Goal: Navigation & Orientation: Understand site structure

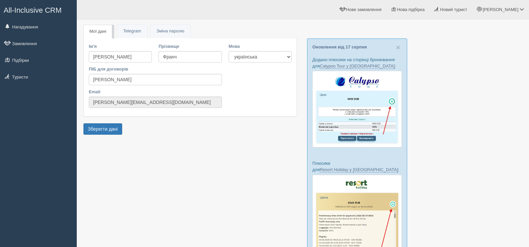
click at [42, 9] on span "All-Inclusive CRM" at bounding box center [33, 10] width 58 height 8
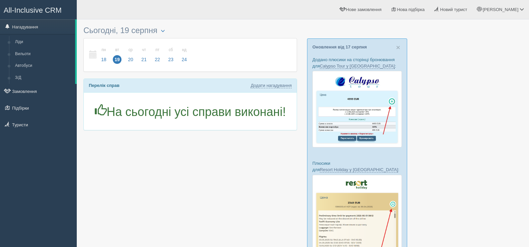
click at [42, 9] on span "All-Inclusive CRM" at bounding box center [33, 10] width 58 height 8
click at [27, 123] on link "Туристи" at bounding box center [38, 124] width 77 height 15
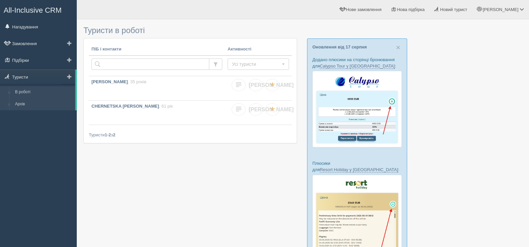
click at [21, 103] on link "Архів" at bounding box center [43, 104] width 63 height 12
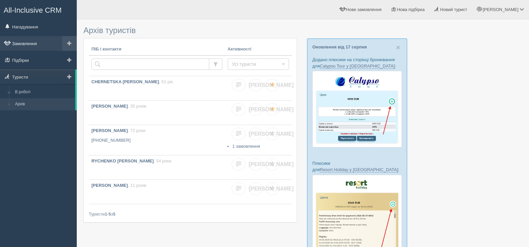
click at [26, 41] on link "Замовлення" at bounding box center [38, 43] width 77 height 15
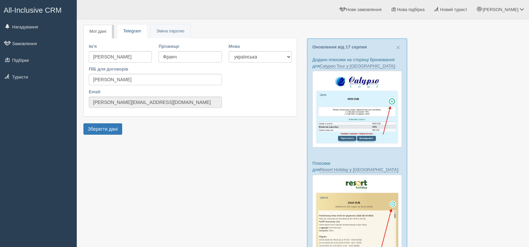
click at [140, 31] on link "Telegram" at bounding box center [132, 31] width 30 height 14
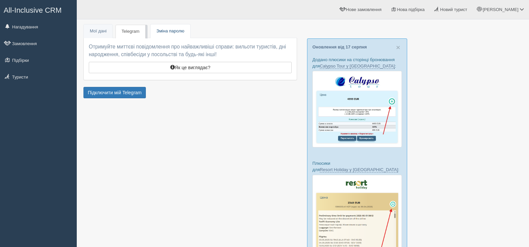
click at [159, 30] on span "Зміна паролю" at bounding box center [171, 30] width 28 height 5
